Goal: Unclear

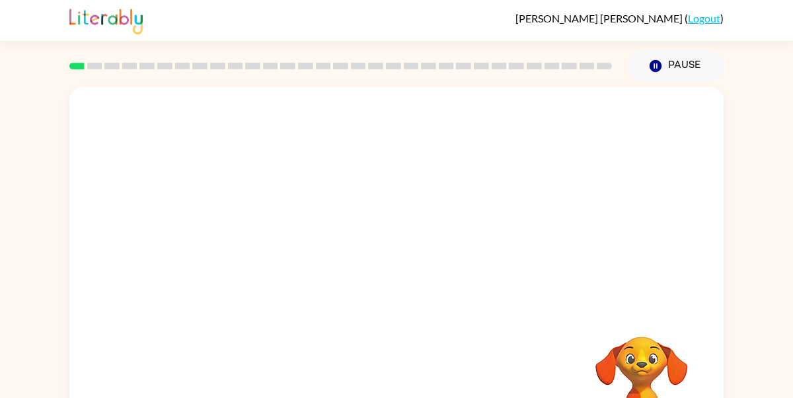
click at [657, 388] on video "Your browser must support playing .mp4 files to use Literably. Please try using…" at bounding box center [642, 383] width 132 height 132
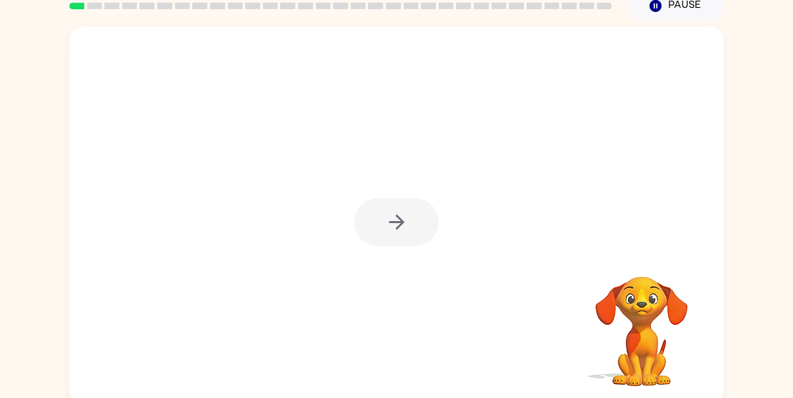
scroll to position [59, 0]
click at [397, 220] on div at bounding box center [396, 223] width 85 height 48
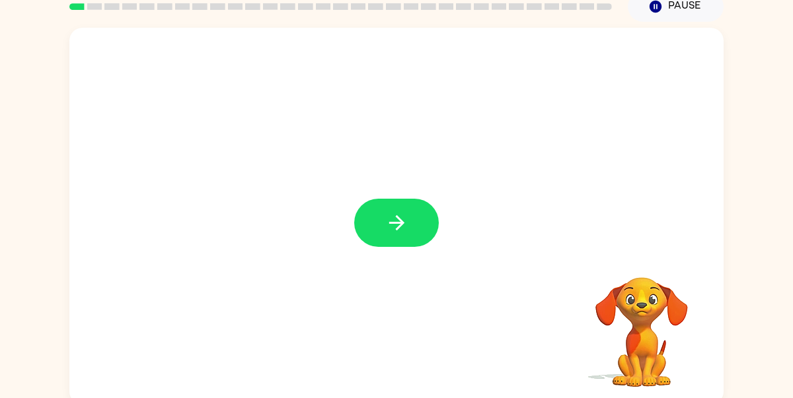
click at [397, 220] on icon "button" at bounding box center [396, 222] width 23 height 23
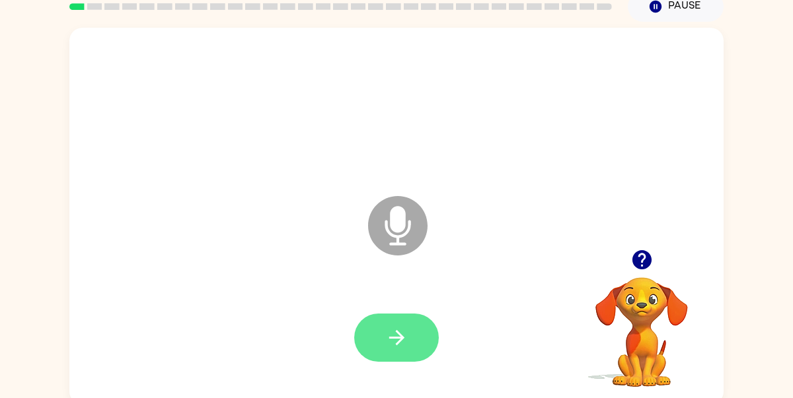
click at [412, 347] on button "button" at bounding box center [396, 338] width 85 height 48
click at [394, 336] on icon "button" at bounding box center [396, 337] width 23 height 23
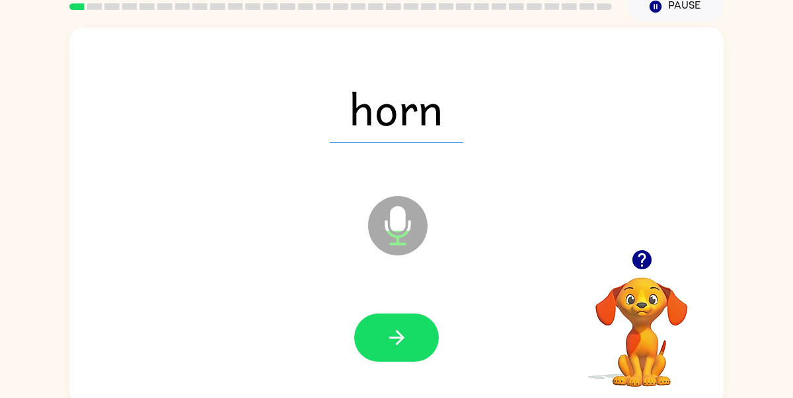
click at [394, 336] on icon "button" at bounding box center [396, 337] width 23 height 23
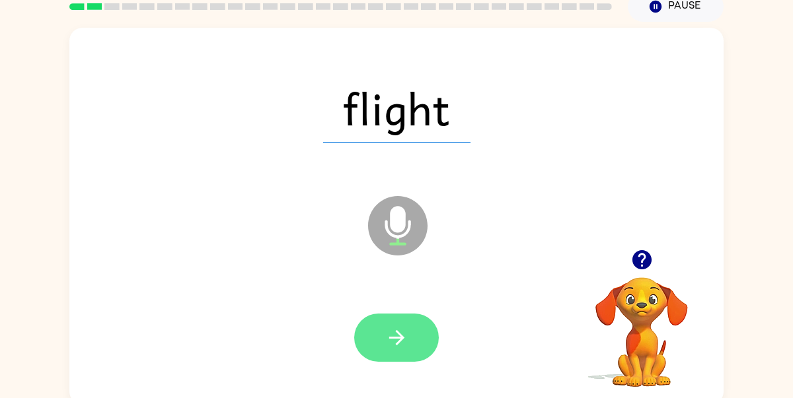
click at [380, 344] on button "button" at bounding box center [396, 338] width 85 height 48
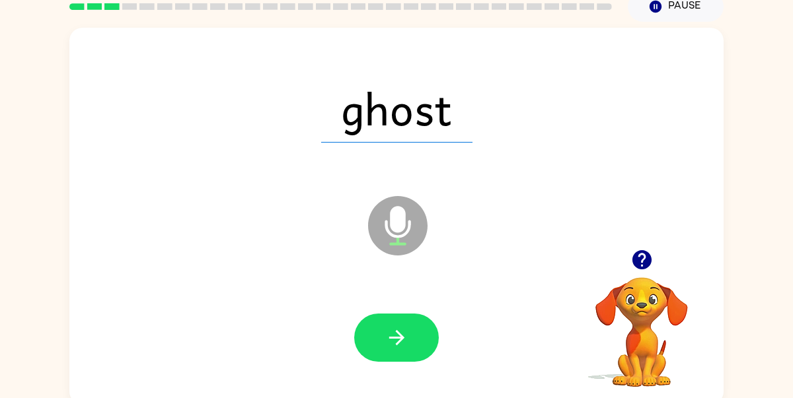
click at [380, 344] on button "button" at bounding box center [396, 338] width 85 height 48
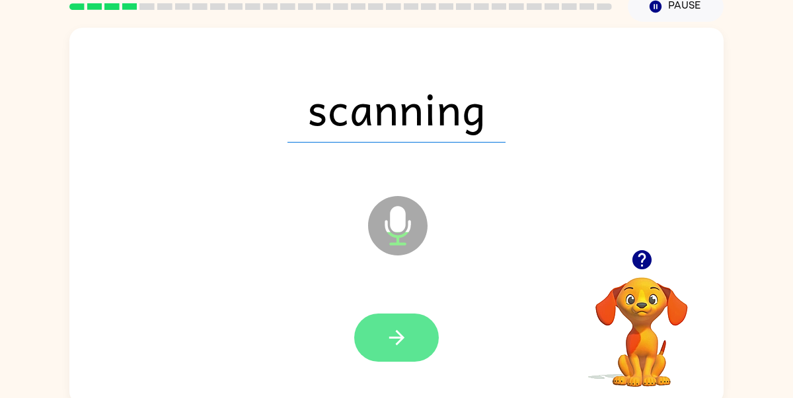
click at [377, 320] on button "button" at bounding box center [396, 338] width 85 height 48
click at [409, 345] on button "button" at bounding box center [396, 338] width 85 height 48
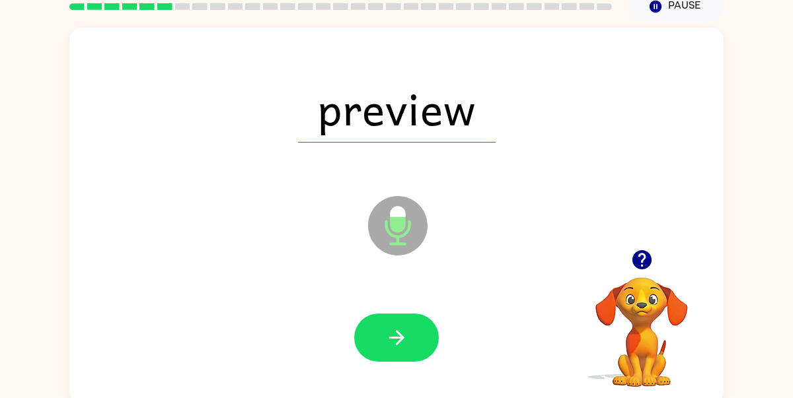
click at [409, 345] on button "button" at bounding box center [396, 338] width 85 height 48
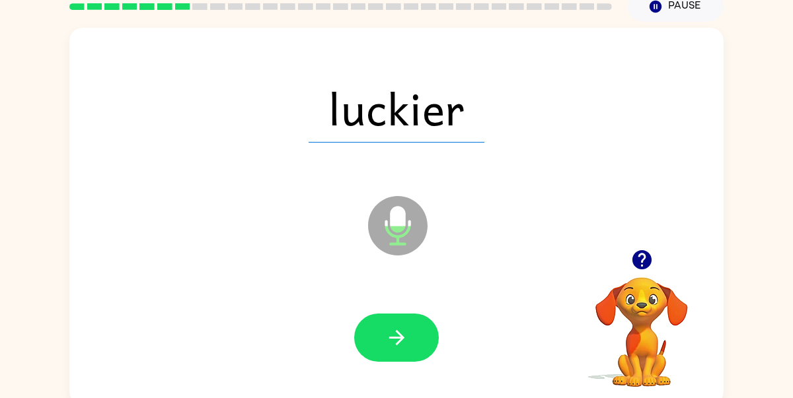
click at [409, 345] on button "button" at bounding box center [396, 338] width 85 height 48
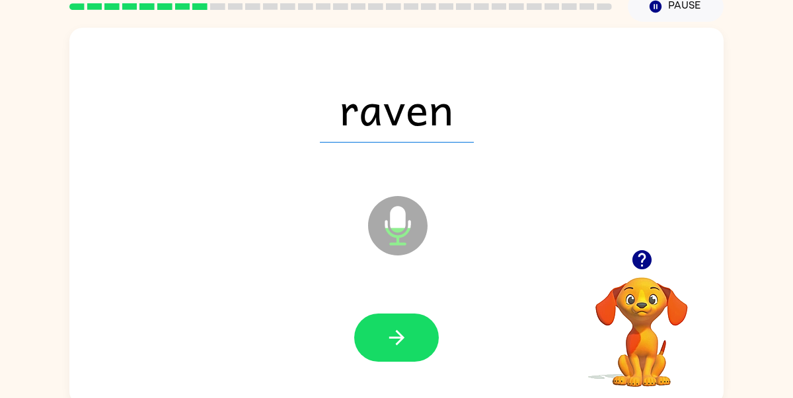
click at [409, 345] on button "button" at bounding box center [396, 338] width 85 height 48
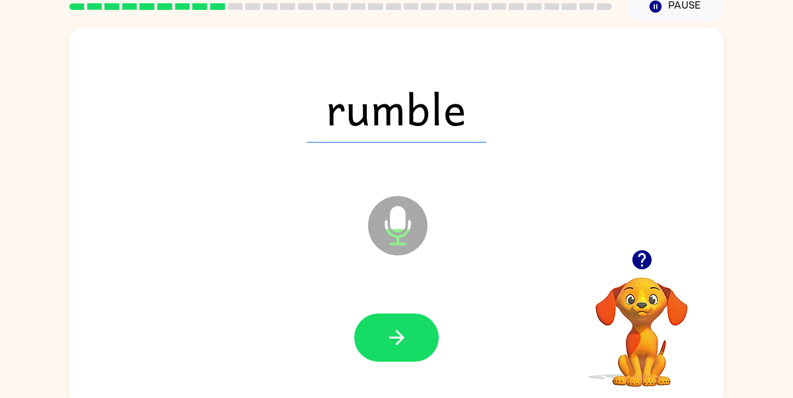
click at [409, 345] on button "button" at bounding box center [396, 338] width 85 height 48
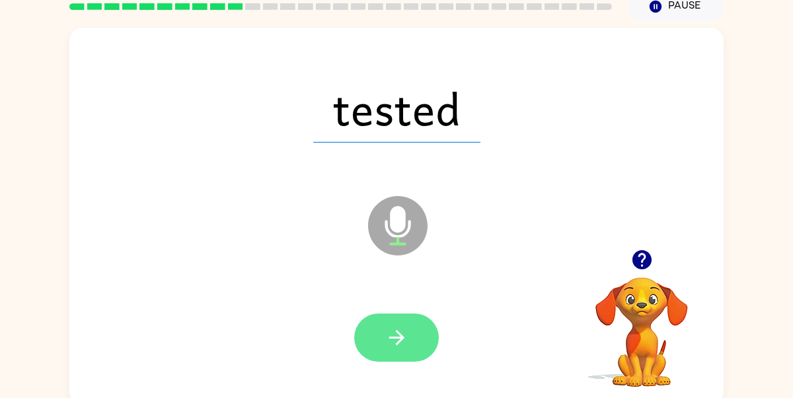
click at [405, 326] on icon "button" at bounding box center [396, 337] width 23 height 23
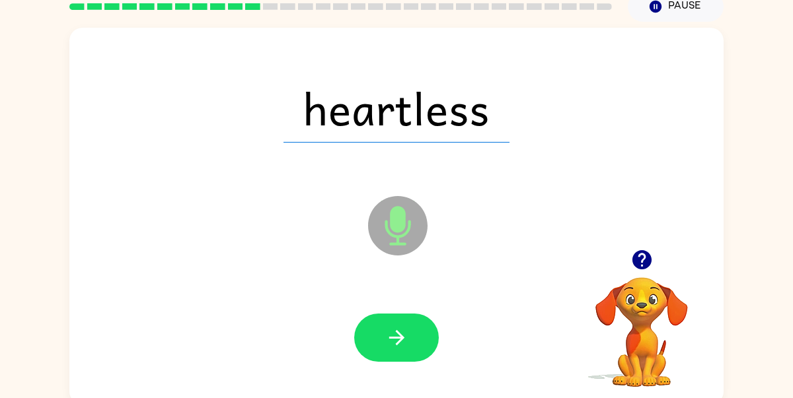
click at [405, 326] on icon "button" at bounding box center [396, 337] width 23 height 23
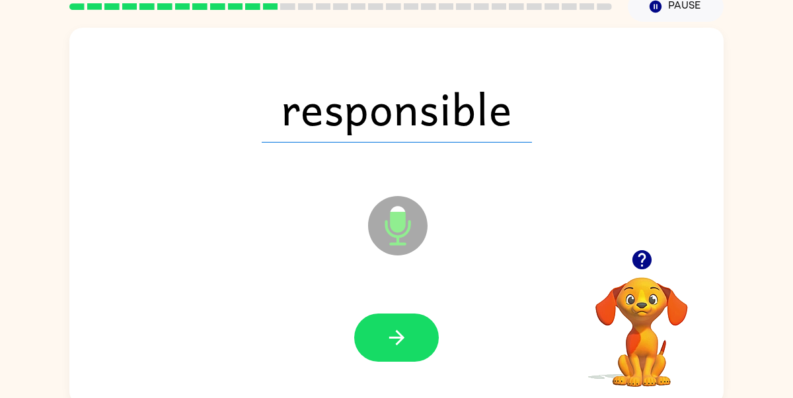
click at [405, 326] on icon "button" at bounding box center [396, 337] width 23 height 23
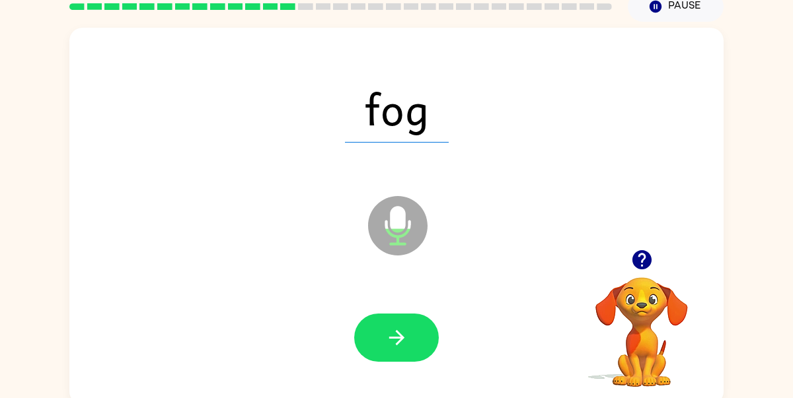
click at [405, 326] on icon "button" at bounding box center [396, 337] width 23 height 23
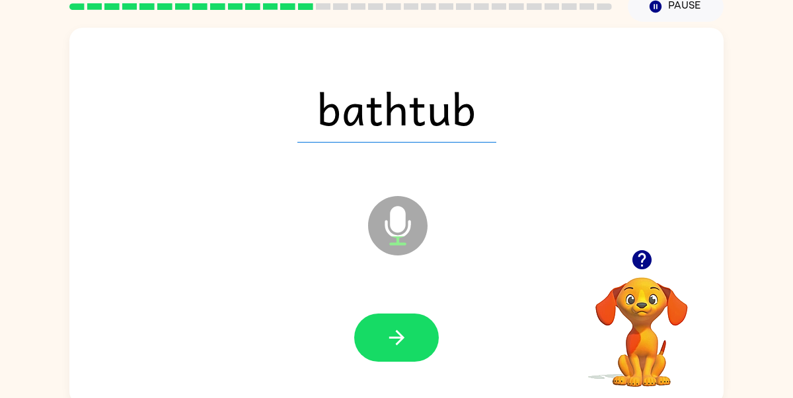
click at [405, 326] on icon "button" at bounding box center [396, 337] width 23 height 23
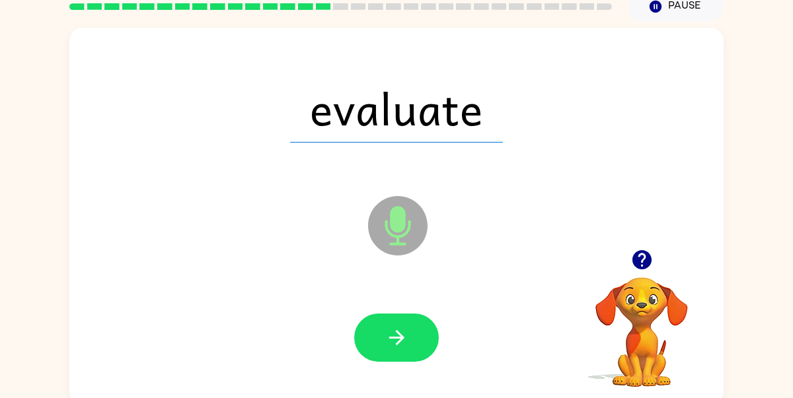
click at [405, 326] on icon "button" at bounding box center [396, 337] width 23 height 23
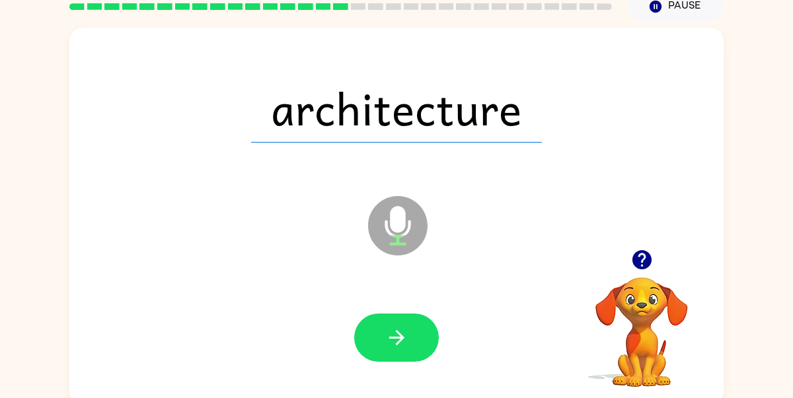
click at [405, 326] on icon "button" at bounding box center [396, 337] width 23 height 23
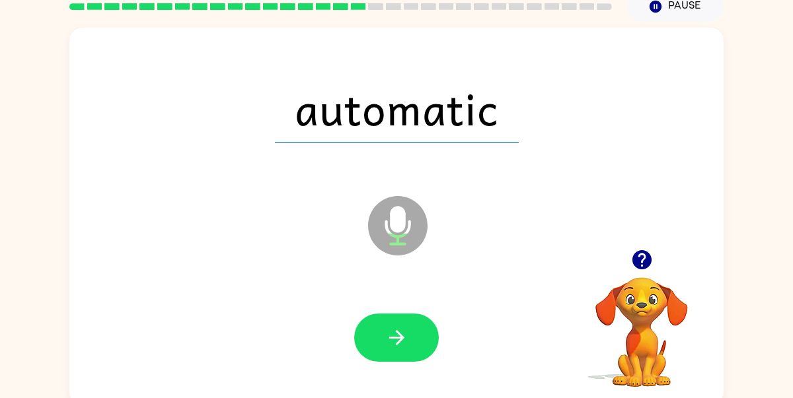
click at [405, 326] on icon "button" at bounding box center [396, 337] width 23 height 23
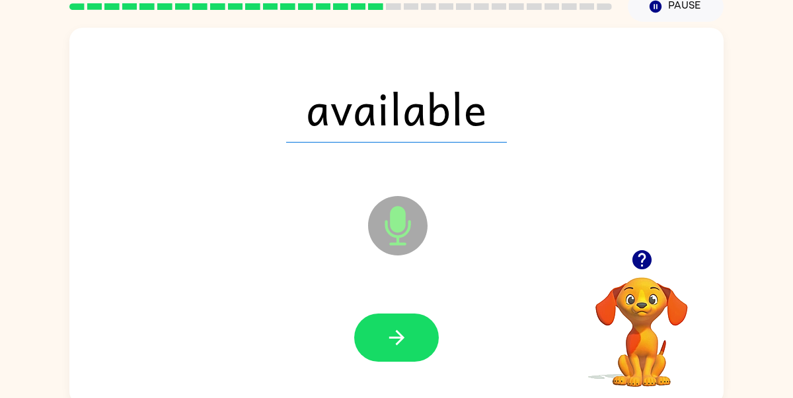
click at [405, 326] on icon "button" at bounding box center [396, 337] width 23 height 23
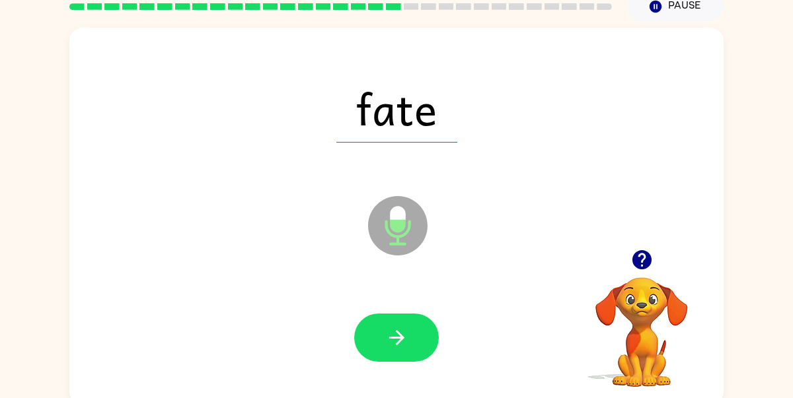
click at [405, 326] on icon "button" at bounding box center [396, 337] width 23 height 23
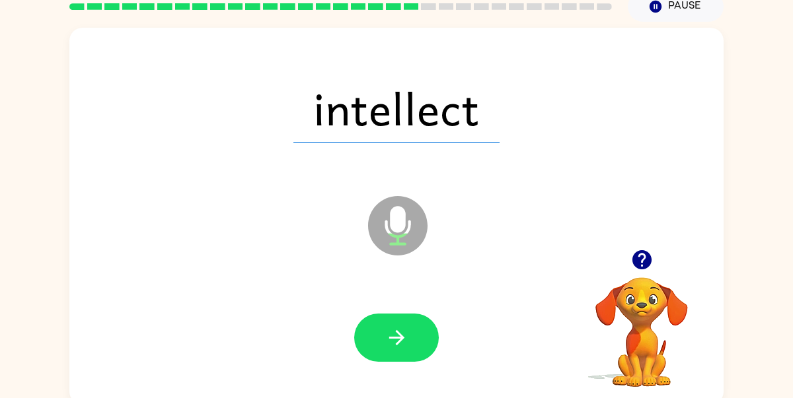
click at [405, 326] on icon "button" at bounding box center [396, 337] width 23 height 23
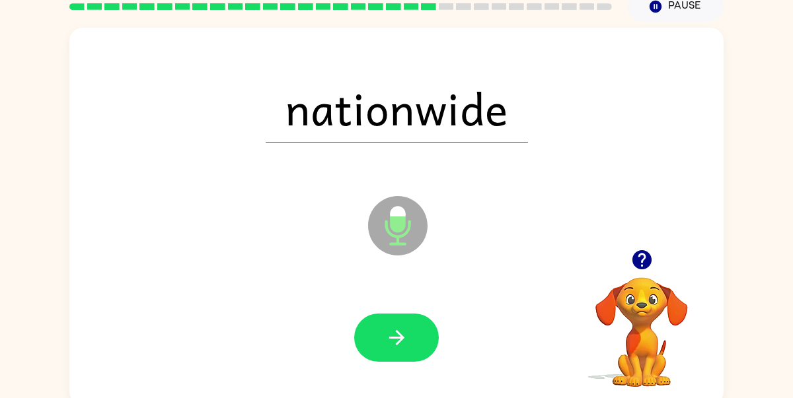
click at [405, 326] on icon "button" at bounding box center [396, 337] width 23 height 23
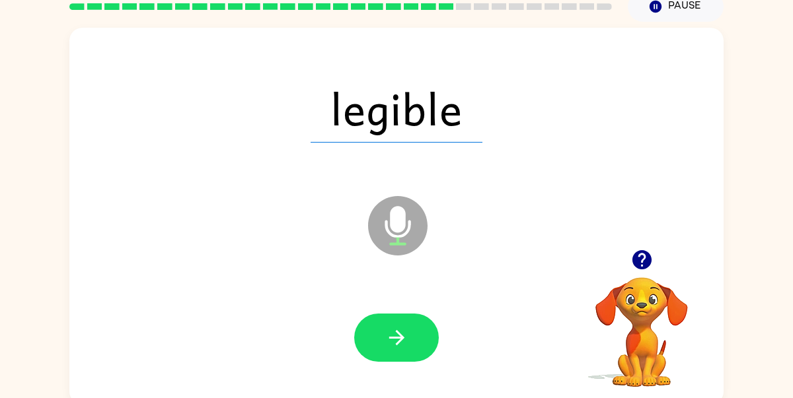
click at [405, 326] on icon "button" at bounding box center [396, 337] width 23 height 23
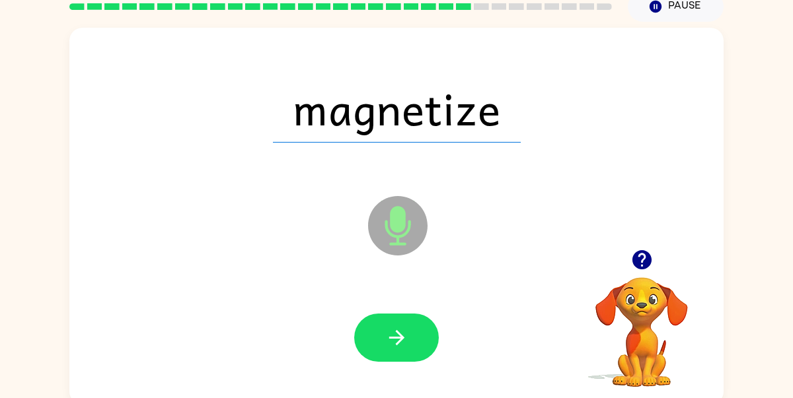
click at [405, 326] on icon "button" at bounding box center [396, 337] width 23 height 23
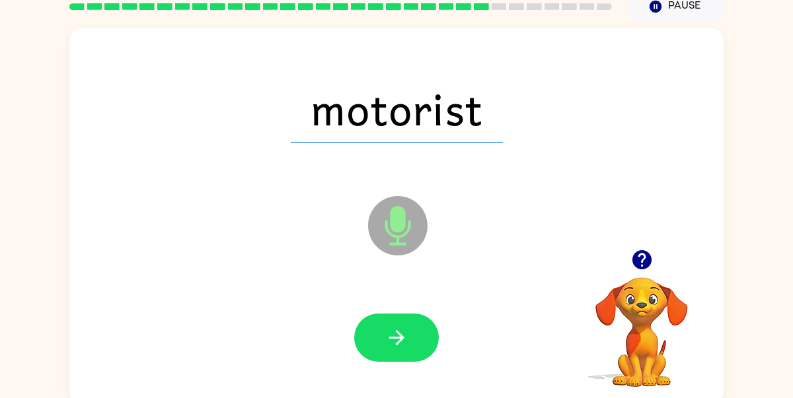
click at [405, 326] on icon "button" at bounding box center [396, 337] width 23 height 23
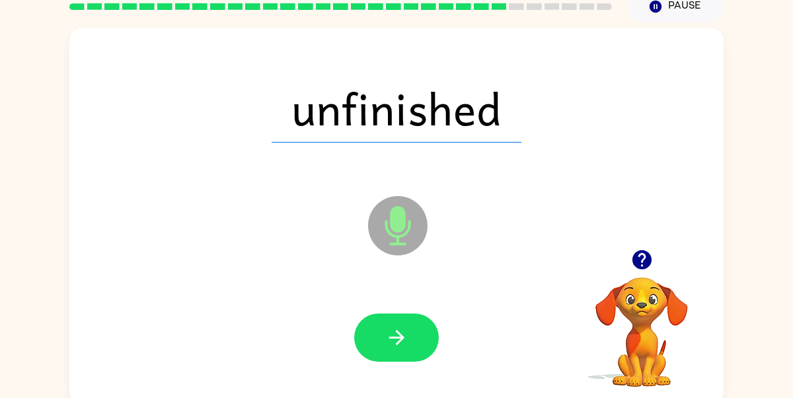
click at [405, 326] on icon "button" at bounding box center [396, 337] width 23 height 23
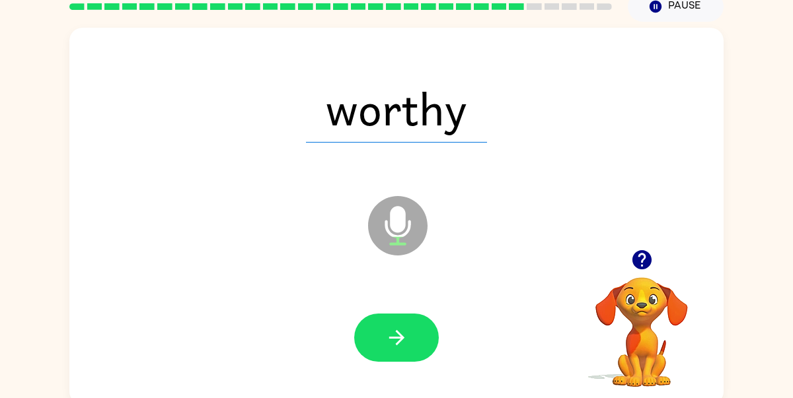
click at [405, 326] on icon "button" at bounding box center [396, 337] width 23 height 23
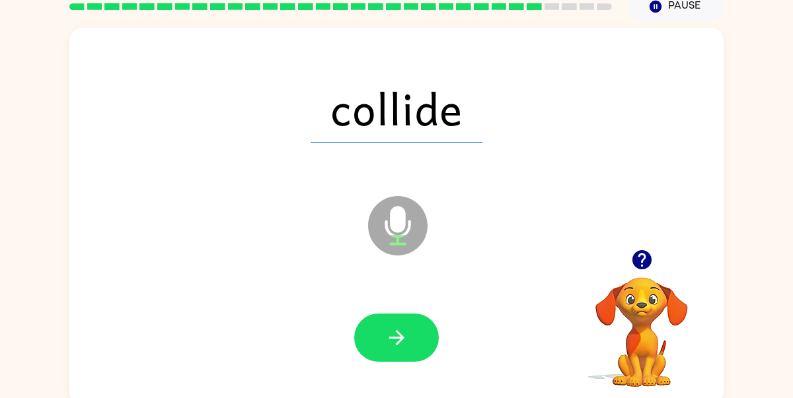
click at [405, 326] on icon "button" at bounding box center [396, 337] width 23 height 23
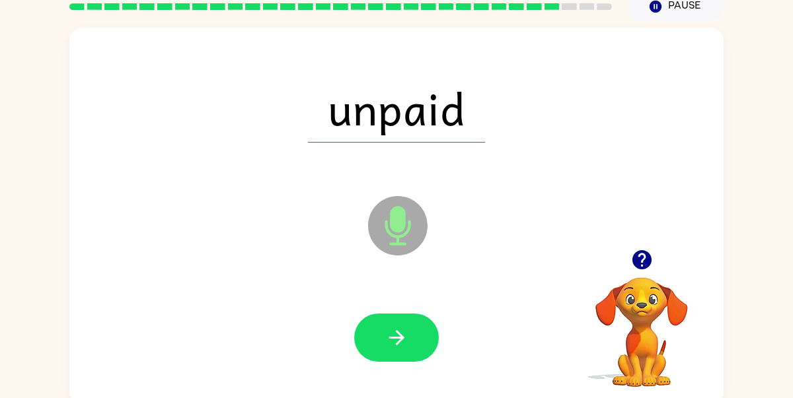
click at [405, 326] on icon "button" at bounding box center [396, 337] width 23 height 23
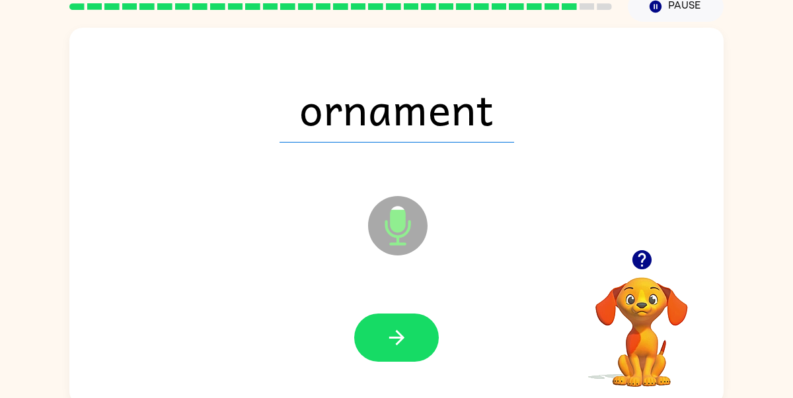
click at [405, 326] on icon "button" at bounding box center [396, 337] width 23 height 23
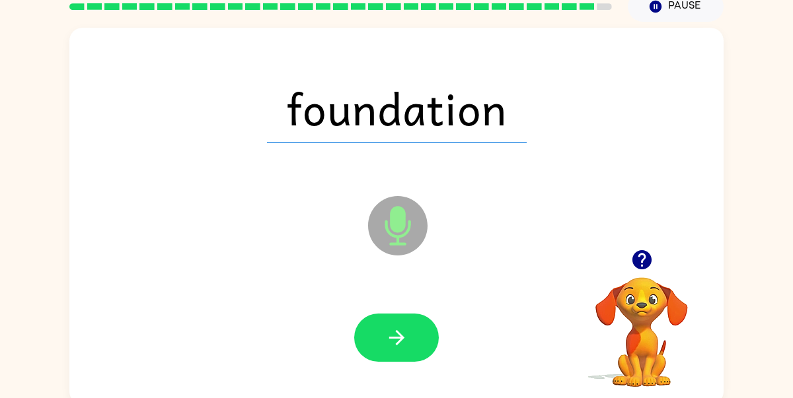
click at [405, 326] on icon "button" at bounding box center [396, 337] width 23 height 23
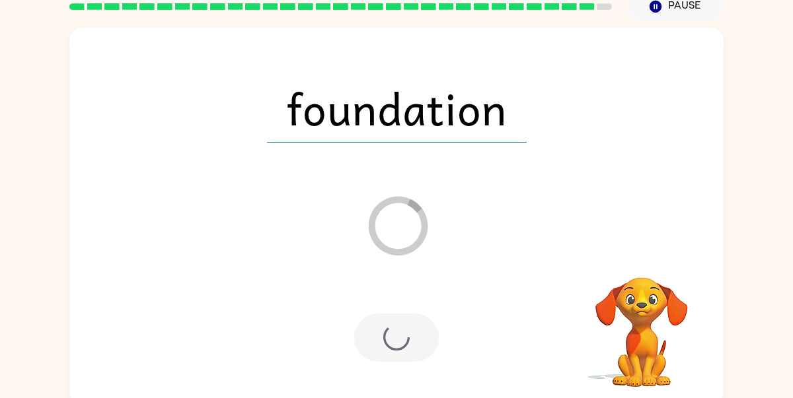
scroll to position [42, 0]
